Goal: Task Accomplishment & Management: Use online tool/utility

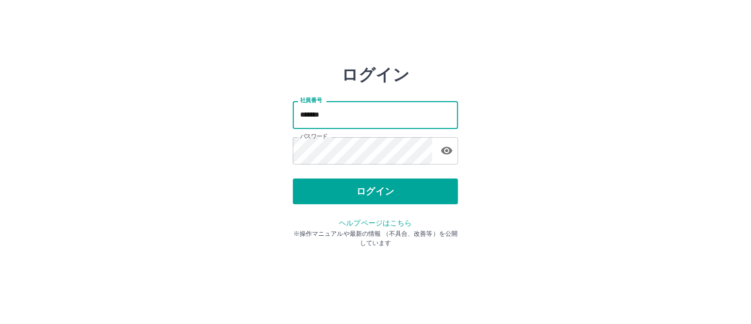
click at [340, 113] on input "*******" at bounding box center [375, 114] width 165 height 27
type input "*******"
click at [445, 150] on icon "button" at bounding box center [447, 151] width 12 height 12
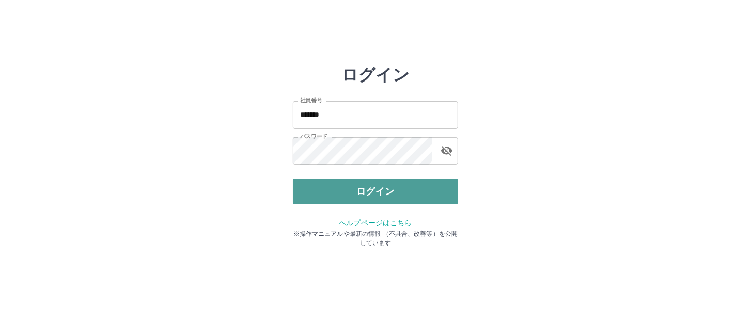
click at [346, 195] on button "ログイン" at bounding box center [375, 192] width 165 height 26
